Goal: Task Accomplishment & Management: Use online tool/utility

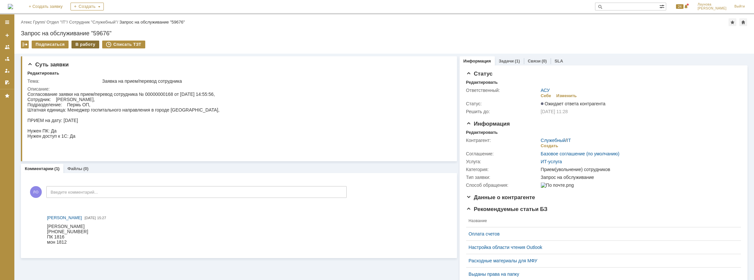
click at [87, 44] on div "В работу" at bounding box center [86, 44] width 28 height 8
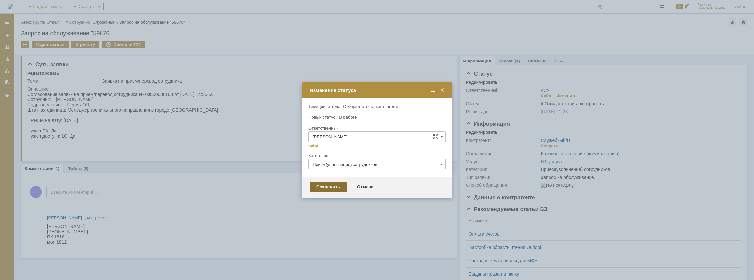
click at [317, 186] on div "Сохранить" at bounding box center [328, 187] width 37 height 10
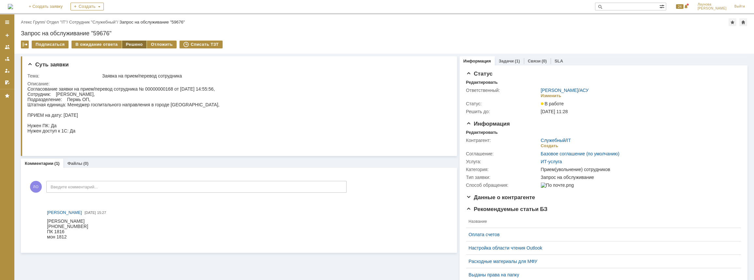
click at [137, 43] on div "Решено" at bounding box center [134, 44] width 25 height 8
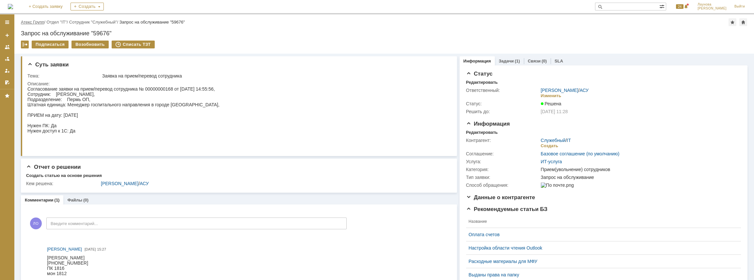
click at [31, 22] on link "Атекс Групп" at bounding box center [32, 22] width 23 height 5
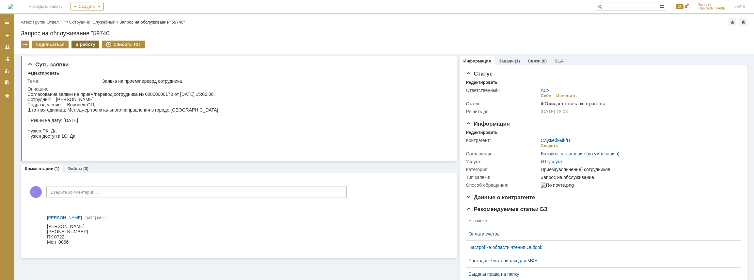
click at [88, 43] on div "В работу" at bounding box center [86, 44] width 28 height 8
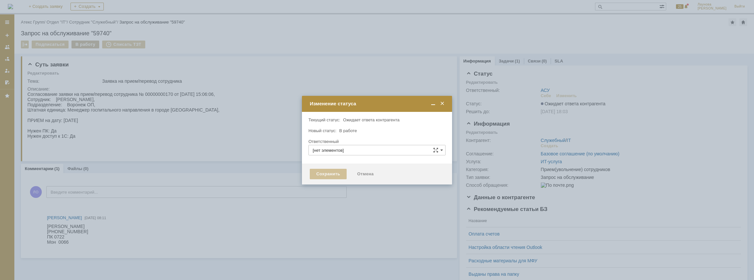
type input "АСУ"
type input "Прием(увольнение) сотрудников"
type input "[PERSON_NAME]"
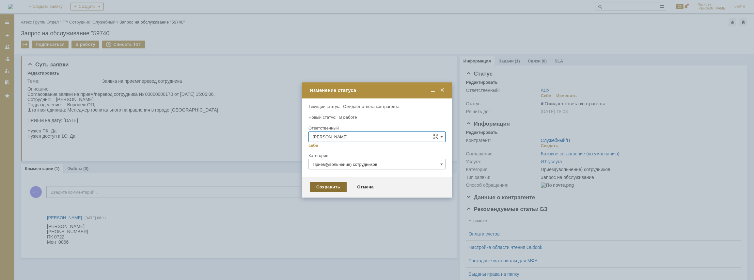
click at [329, 186] on div "Сохранить" at bounding box center [328, 187] width 37 height 10
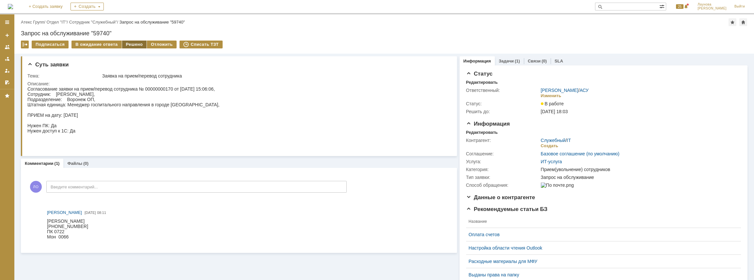
click at [137, 44] on div "Решено" at bounding box center [134, 44] width 25 height 8
